Goal: Information Seeking & Learning: Check status

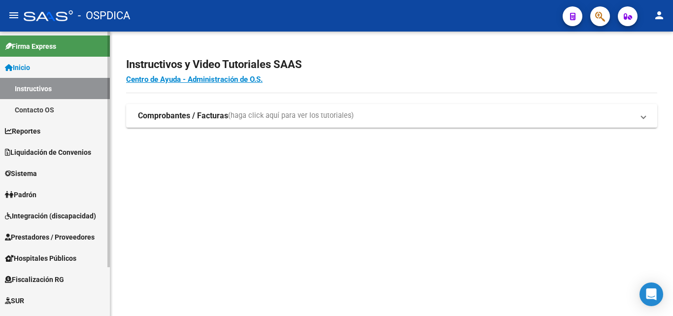
click at [22, 199] on span "Padrón" at bounding box center [21, 194] width 32 height 11
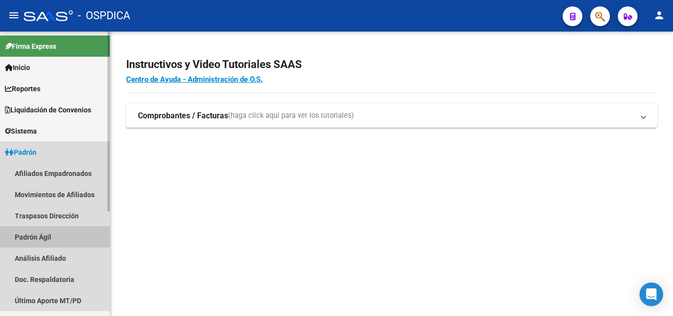
click at [64, 232] on link "Padrón Ágil" at bounding box center [55, 236] width 110 height 21
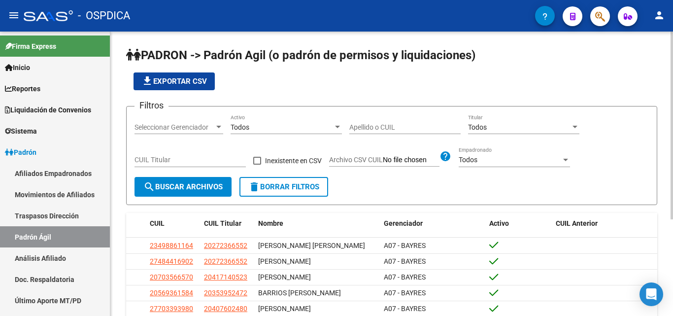
click at [396, 132] on div "Apellido o CUIL" at bounding box center [404, 124] width 111 height 20
type input "2"
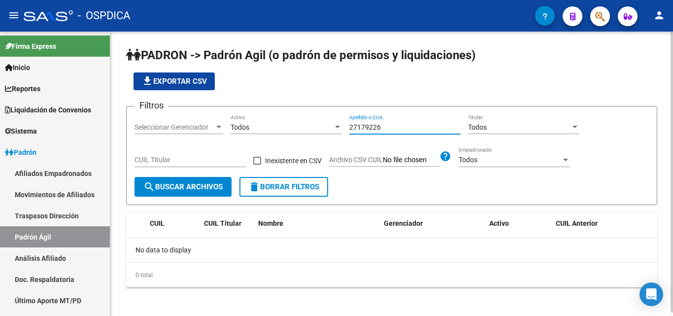
drag, startPoint x: 398, startPoint y: 128, endPoint x: 340, endPoint y: 129, distance: 57.6
click at [340, 129] on div "Filtros Seleccionar Gerenciador Seleccionar Gerenciador Todos Activo 27179226 A…" at bounding box center [391, 145] width 514 height 63
type input "23199552"
click at [422, 253] on div "No data to display" at bounding box center [391, 249] width 531 height 25
drag, startPoint x: 383, startPoint y: 125, endPoint x: 295, endPoint y: 120, distance: 88.3
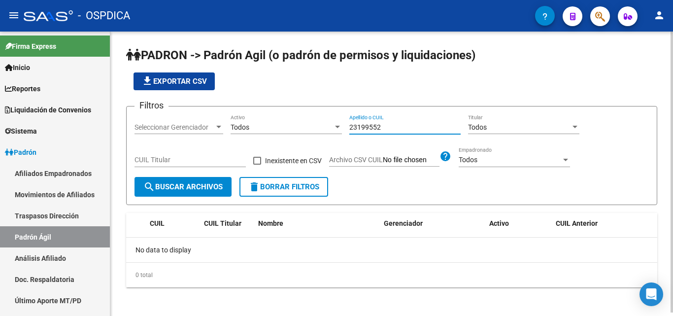
click at [290, 122] on div "Filtros Seleccionar Gerenciador Seleccionar Gerenciador Todos Activo 23199552 A…" at bounding box center [391, 145] width 514 height 63
